Goal: Navigation & Orientation: Find specific page/section

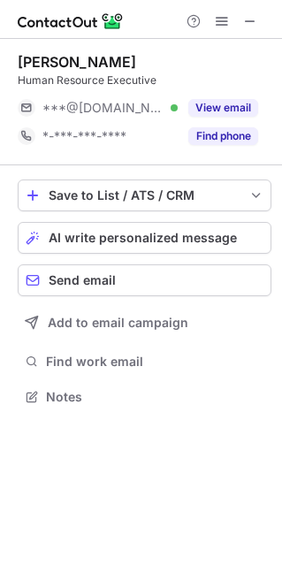
scroll to position [384, 282]
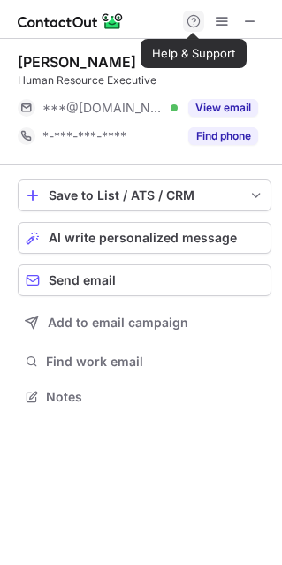
click at [194, 17] on span at bounding box center [194, 21] width 14 height 14
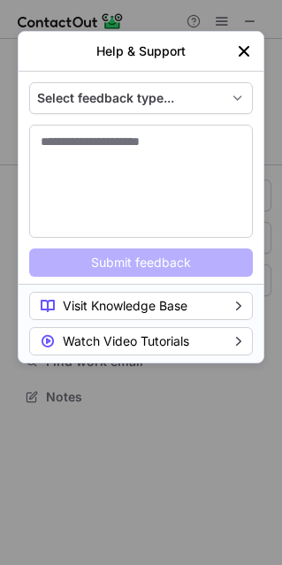
click at [243, 50] on img "left-button" at bounding box center [244, 51] width 18 height 18
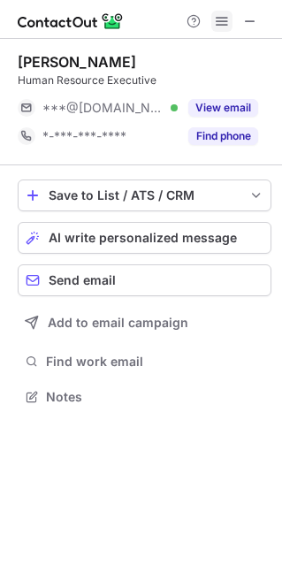
click at [230, 24] on button at bounding box center [221, 21] width 21 height 21
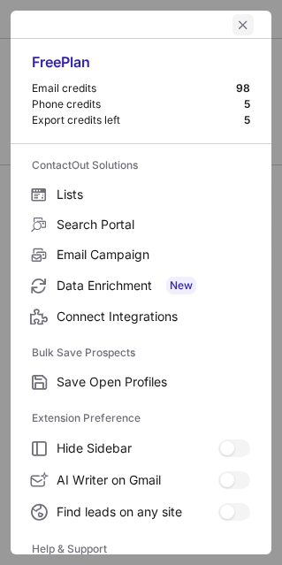
click at [236, 19] on span "left-button" at bounding box center [243, 25] width 14 height 14
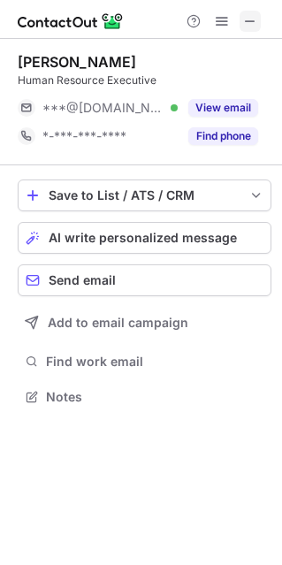
click at [248, 28] on span at bounding box center [250, 21] width 14 height 14
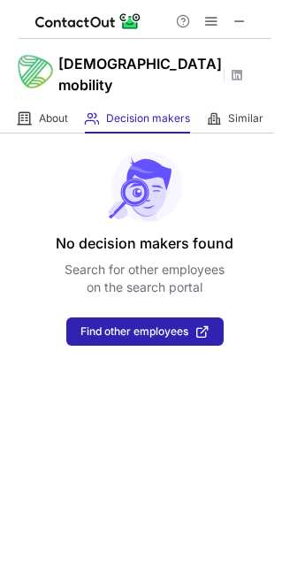
click at [128, 23] on img at bounding box center [88, 21] width 106 height 21
click at [76, 15] on img at bounding box center [88, 21] width 106 height 21
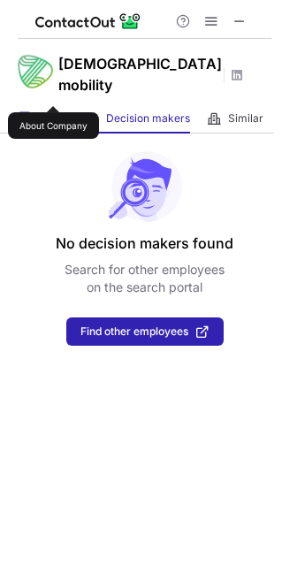
click at [54, 111] on span "About" at bounding box center [53, 118] width 29 height 14
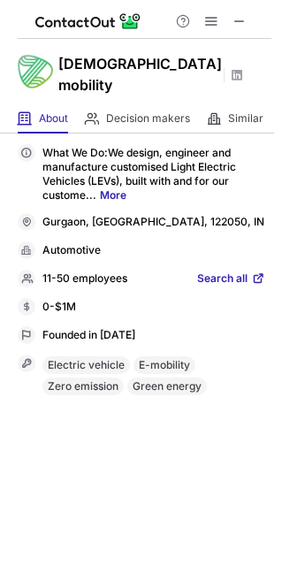
click at [65, 23] on img at bounding box center [88, 21] width 106 height 21
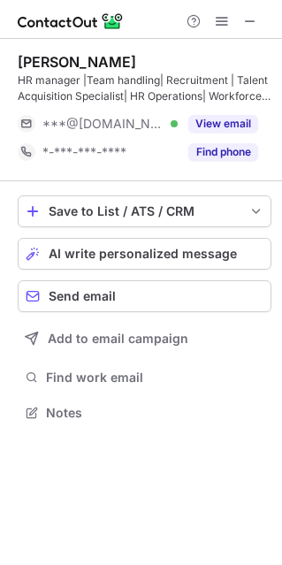
scroll to position [400, 282]
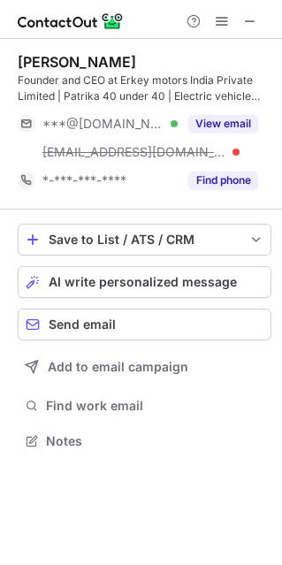
scroll to position [9, 9]
